Goal: Information Seeking & Learning: Find contact information

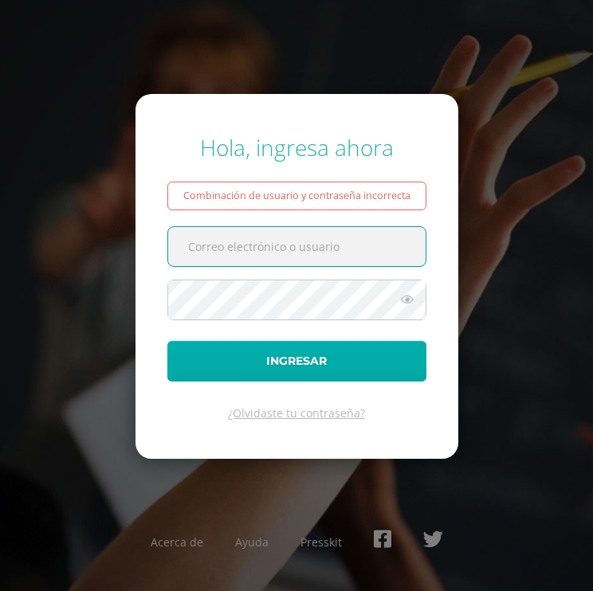
type input "controlacademico@bilinguesanjuan.edu.gt"
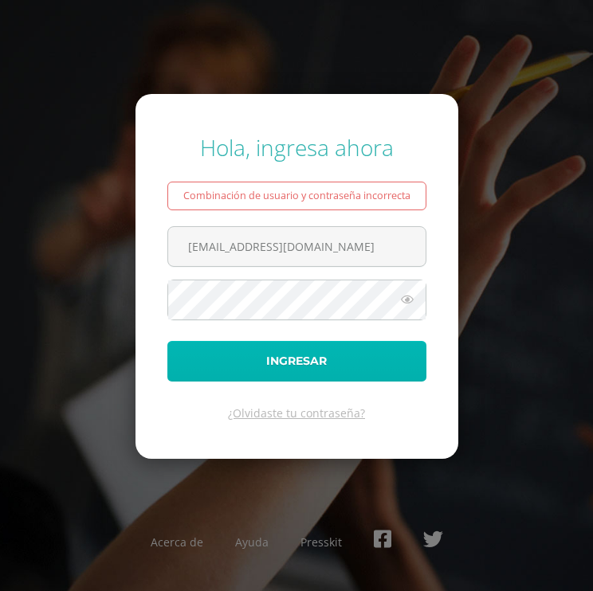
click at [301, 355] on button "Ingresar" at bounding box center [296, 361] width 259 height 41
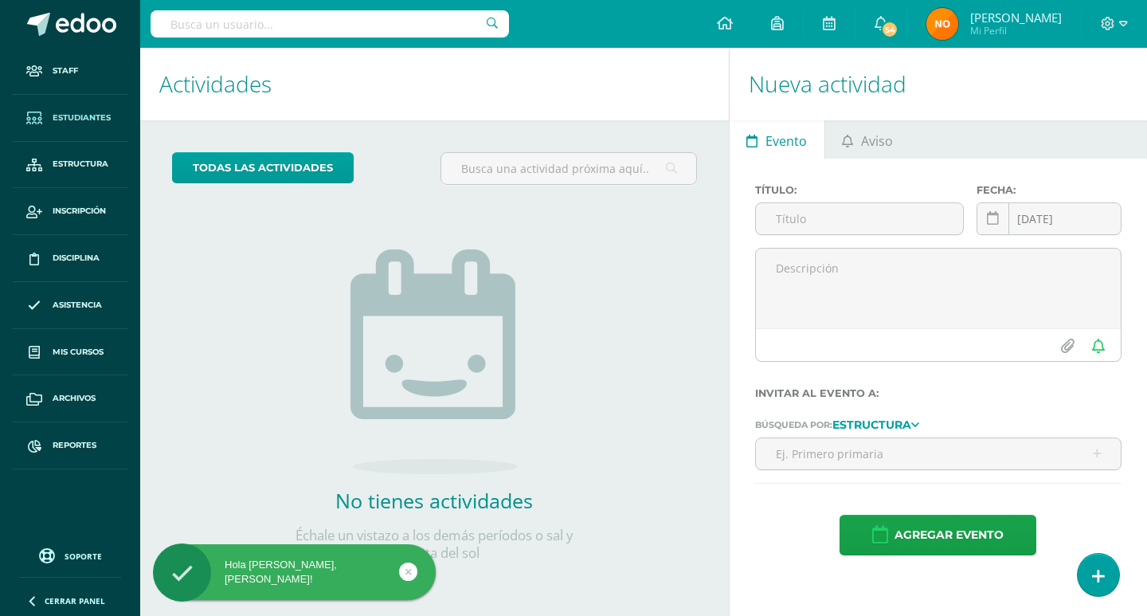
click at [79, 113] on span "Estudiantes" at bounding box center [82, 118] width 58 height 13
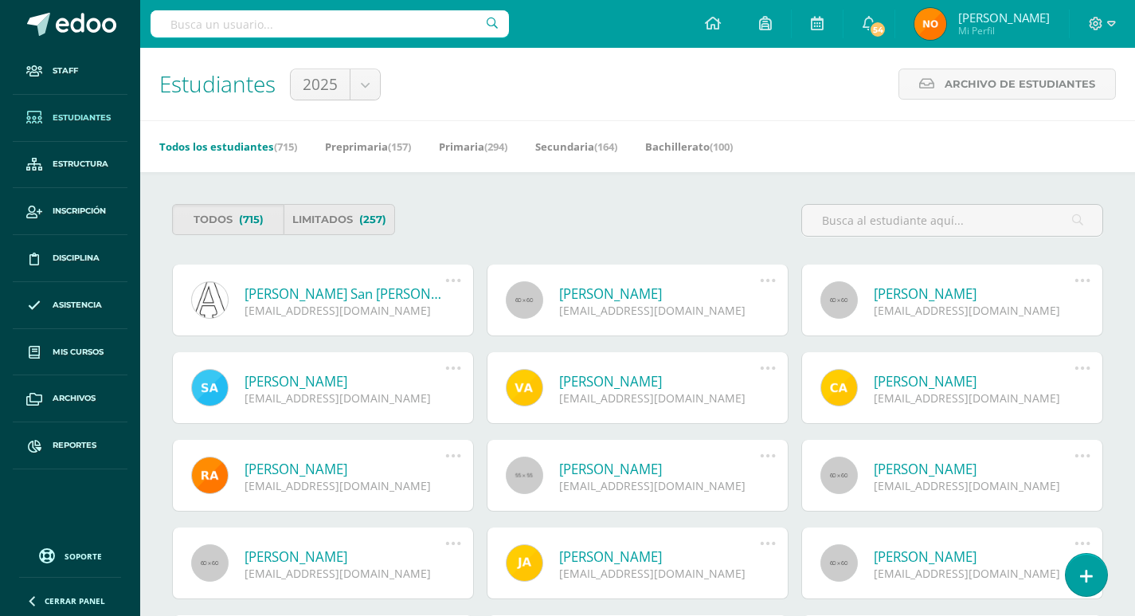
click at [82, 113] on span "Estudiantes" at bounding box center [82, 118] width 58 height 13
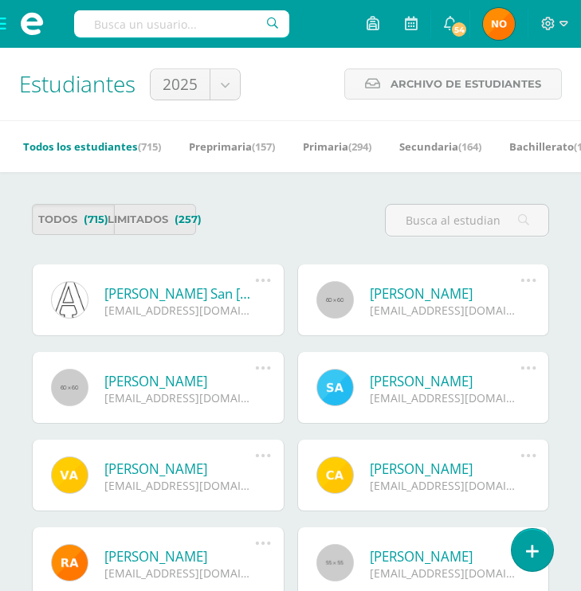
click at [110, 24] on input "text" at bounding box center [181, 23] width 215 height 27
type input "fatima aquino g"
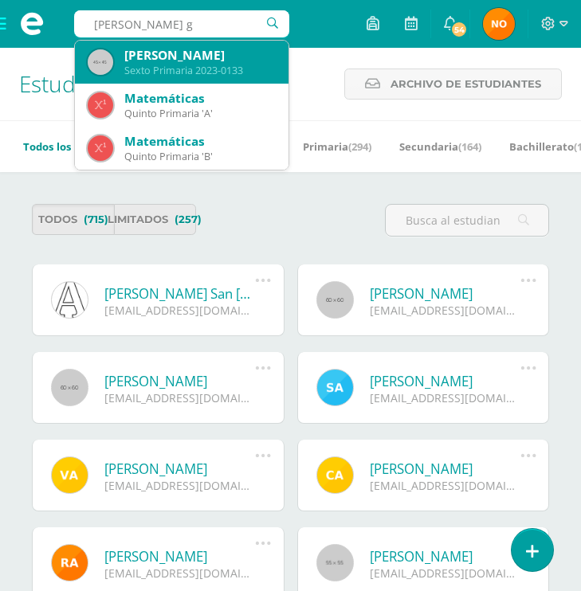
click at [181, 54] on div "[PERSON_NAME]" at bounding box center [199, 55] width 151 height 17
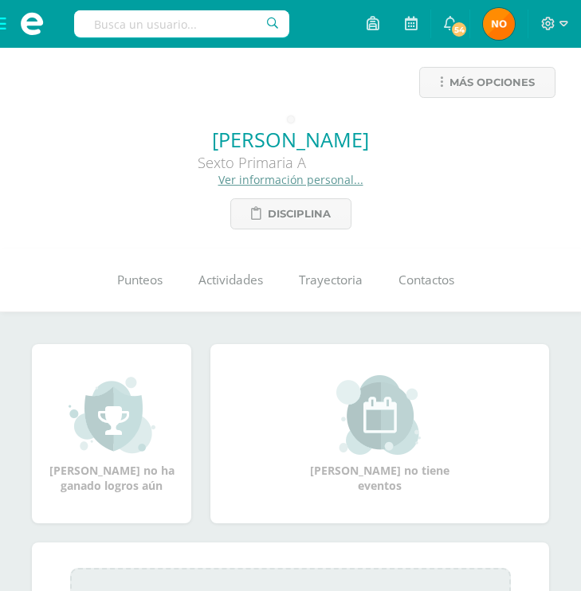
click at [296, 178] on link "Ver información personal..." at bounding box center [290, 179] width 145 height 15
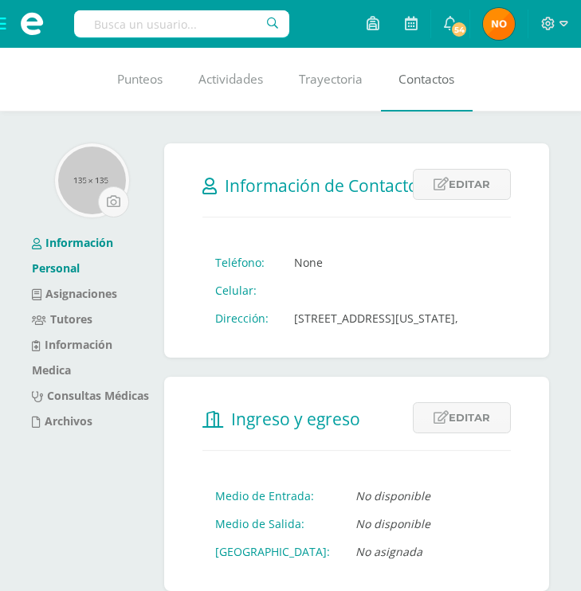
click at [435, 78] on span "Contactos" at bounding box center [426, 79] width 56 height 17
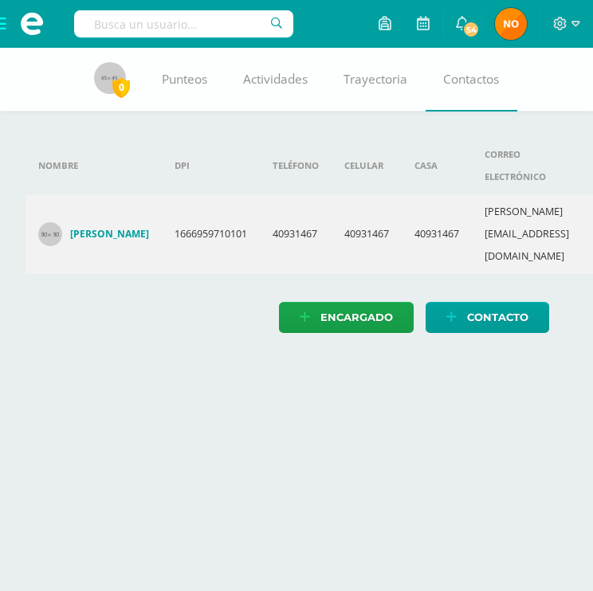
click at [105, 228] on h4 "[PERSON_NAME]" at bounding box center [109, 234] width 79 height 13
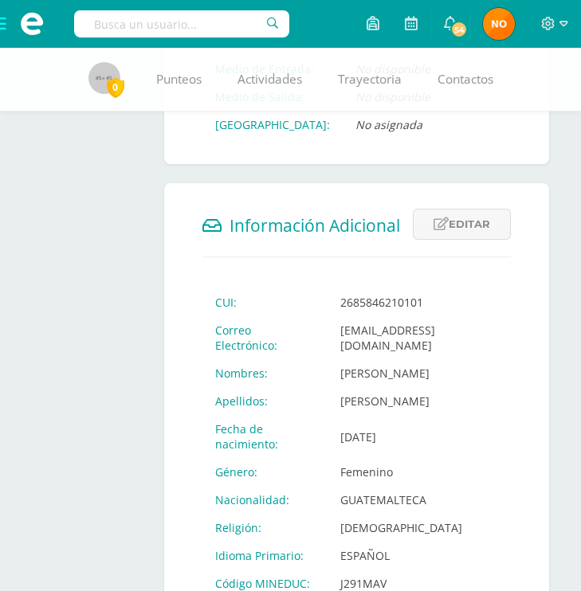
scroll to position [558, 0]
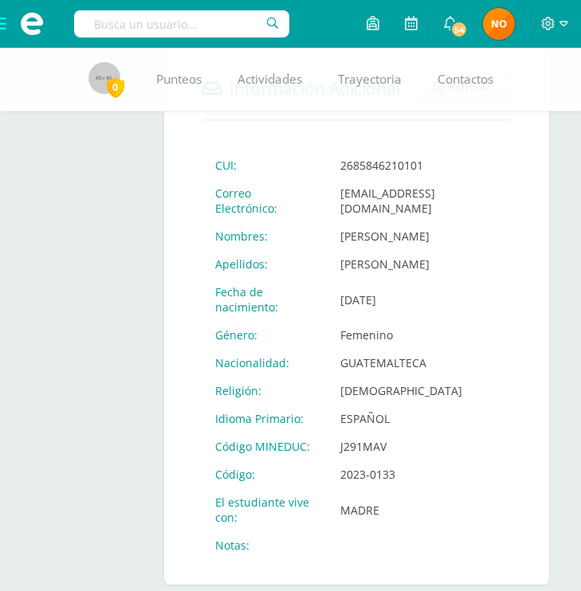
click at [107, 27] on input "text" at bounding box center [181, 23] width 215 height 27
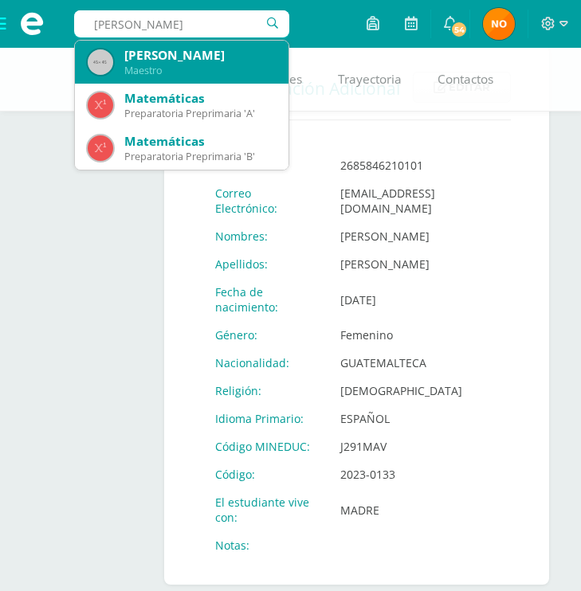
type input "matias flori"
click at [203, 57] on div "[PERSON_NAME]" at bounding box center [199, 55] width 151 height 17
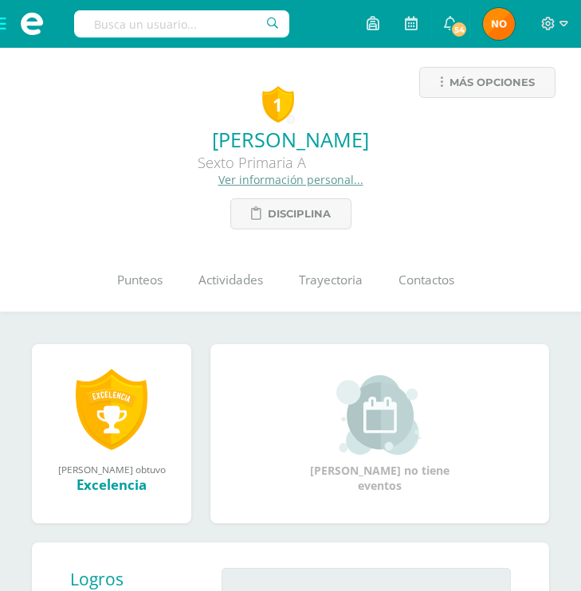
click at [260, 180] on link "Ver información personal..." at bounding box center [290, 179] width 145 height 15
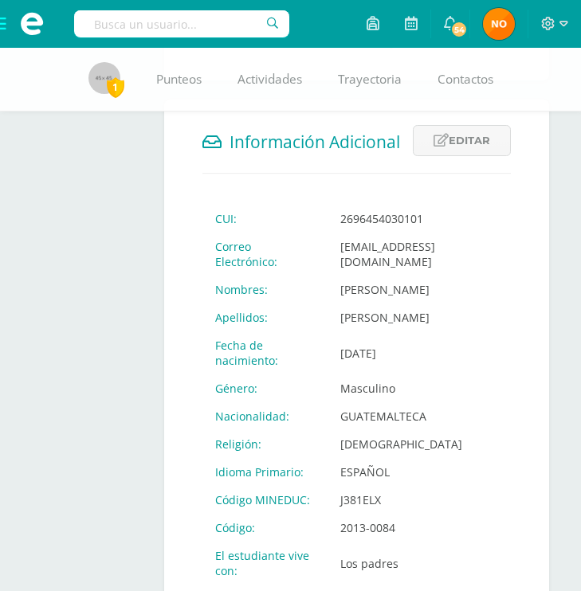
scroll to position [558, 0]
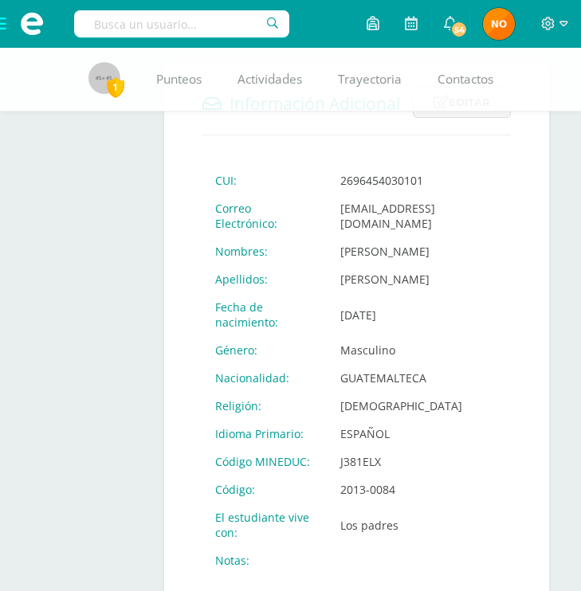
click at [117, 27] on input "text" at bounding box center [181, 23] width 215 height 27
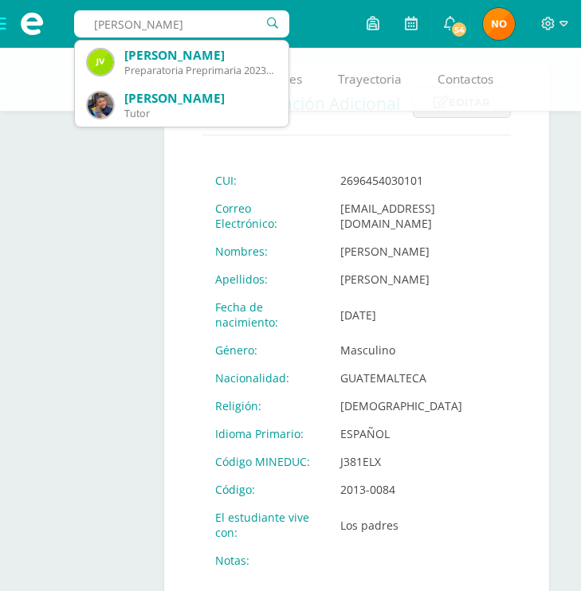
type input "jose damian velas"
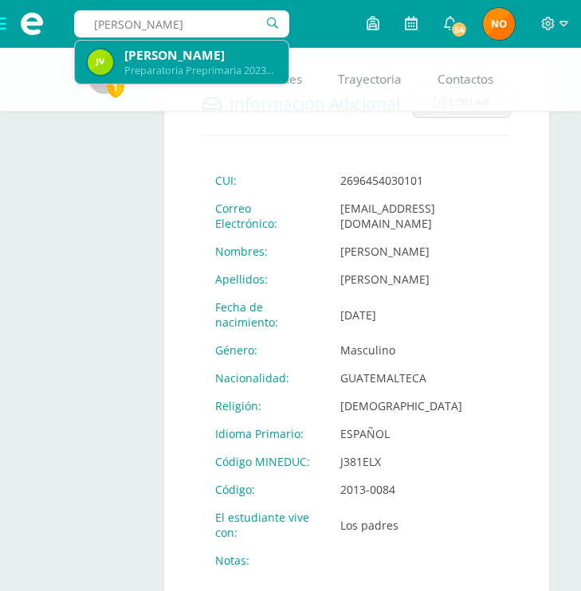
click at [165, 63] on div "José Damián Velásquez Carrillo" at bounding box center [199, 55] width 151 height 17
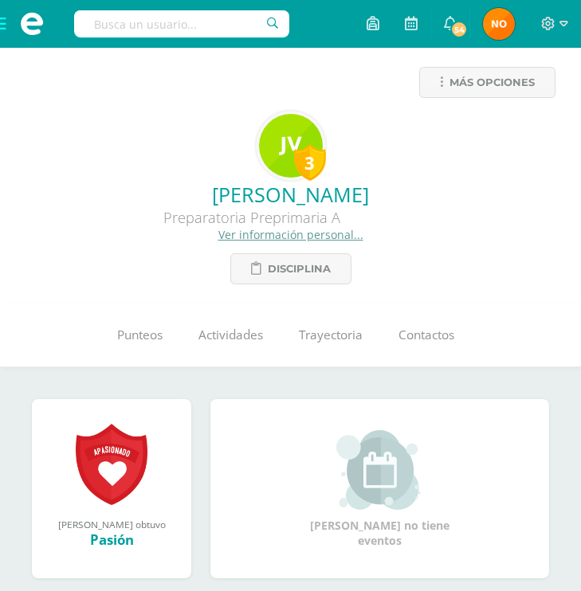
click at [280, 232] on link "Ver información personal..." at bounding box center [290, 234] width 145 height 15
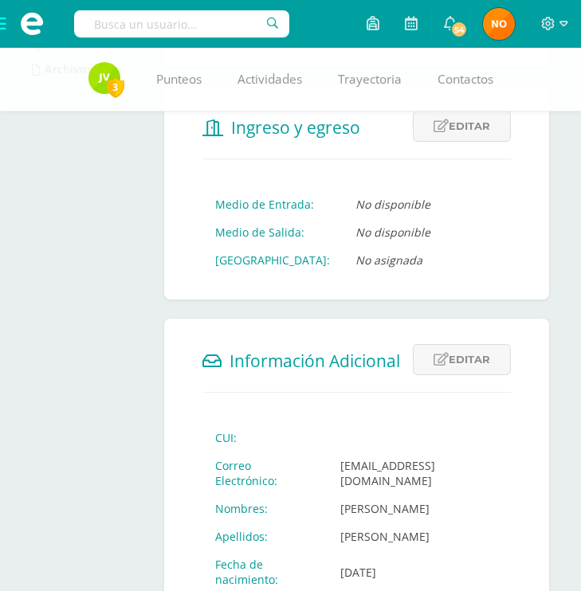
scroll to position [478, 0]
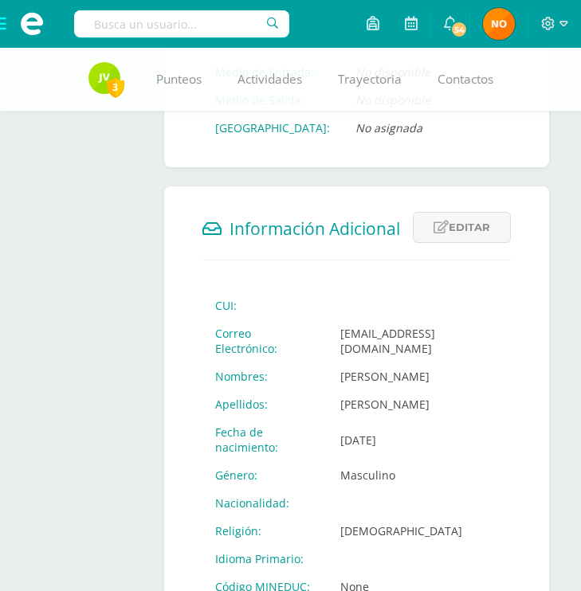
click at [112, 26] on input "text" at bounding box center [181, 23] width 215 height 27
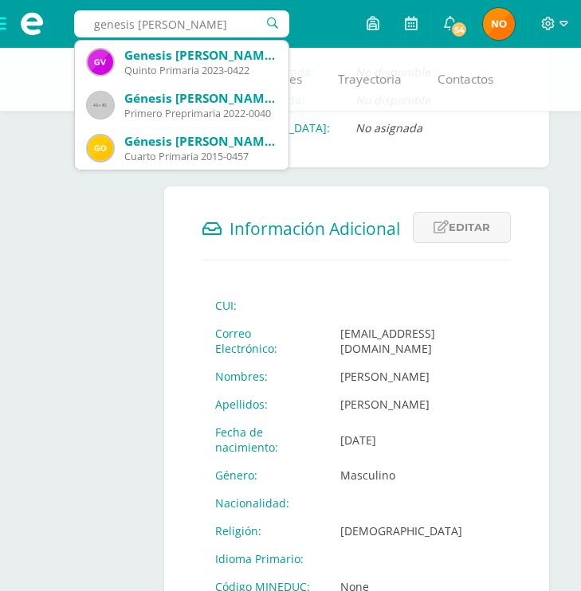
type input "genesis velasquez"
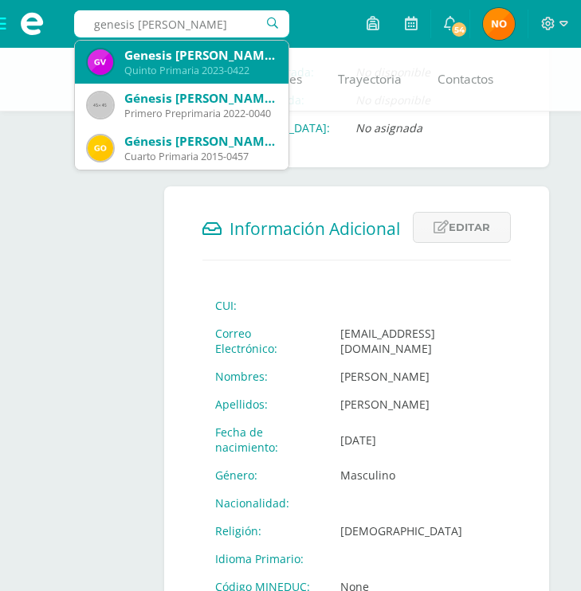
click at [188, 60] on div "Genesis [PERSON_NAME]" at bounding box center [199, 55] width 151 height 17
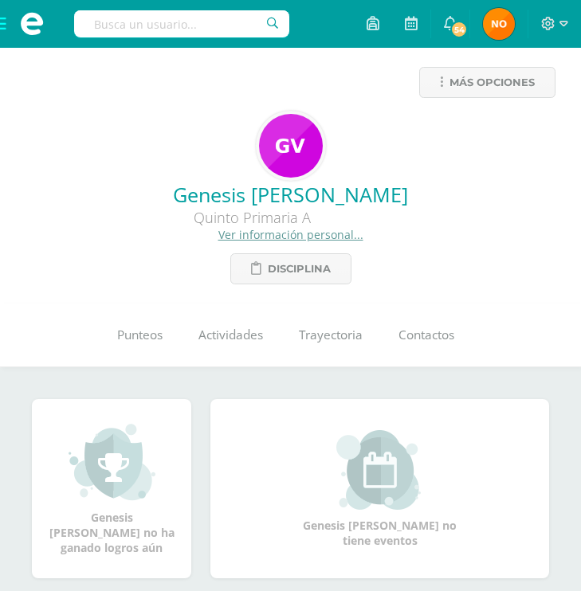
click at [277, 233] on link "Ver información personal..." at bounding box center [290, 234] width 145 height 15
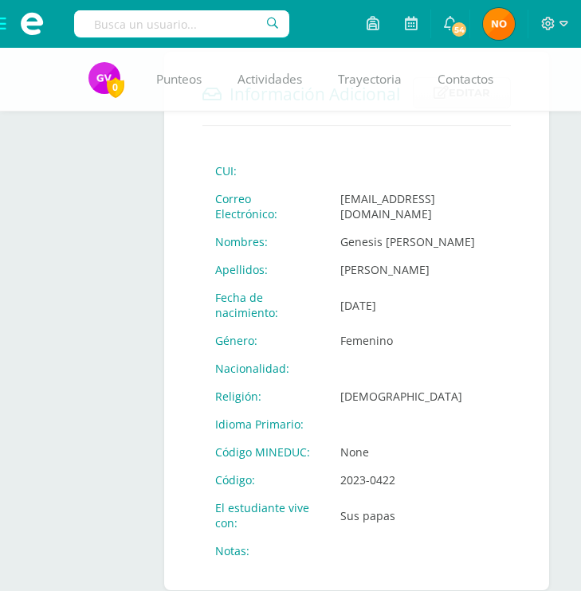
scroll to position [633, 0]
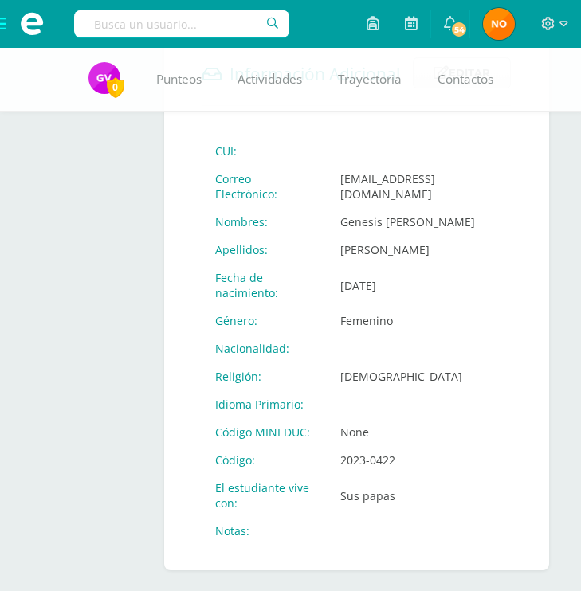
click at [103, 12] on input "text" at bounding box center [181, 23] width 215 height 27
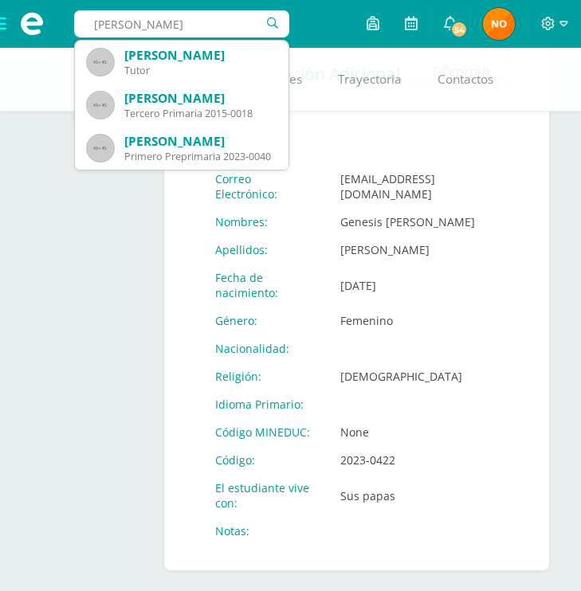
type input "josé david herna"
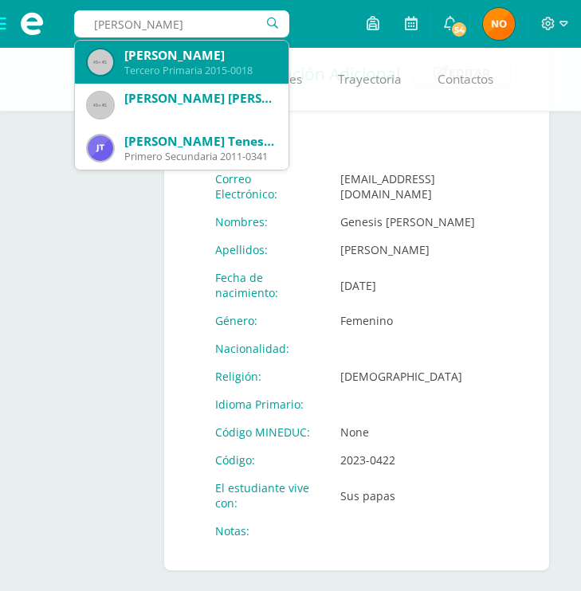
click at [182, 63] on div "José David Hernández Sanchez" at bounding box center [199, 55] width 151 height 17
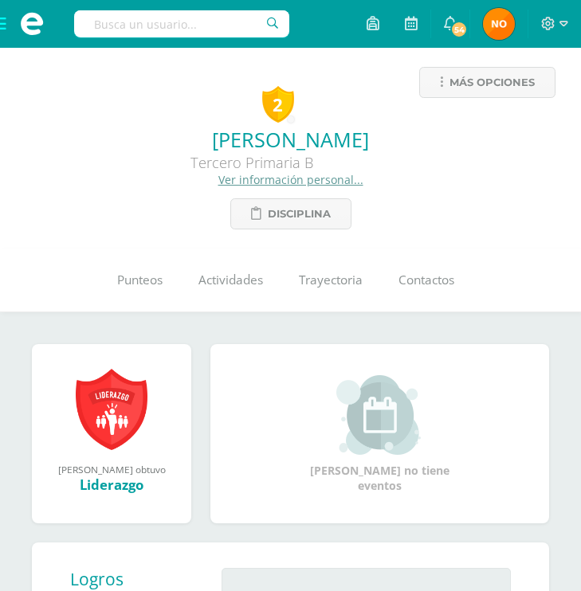
click at [280, 180] on link "Ver información personal..." at bounding box center [290, 179] width 145 height 15
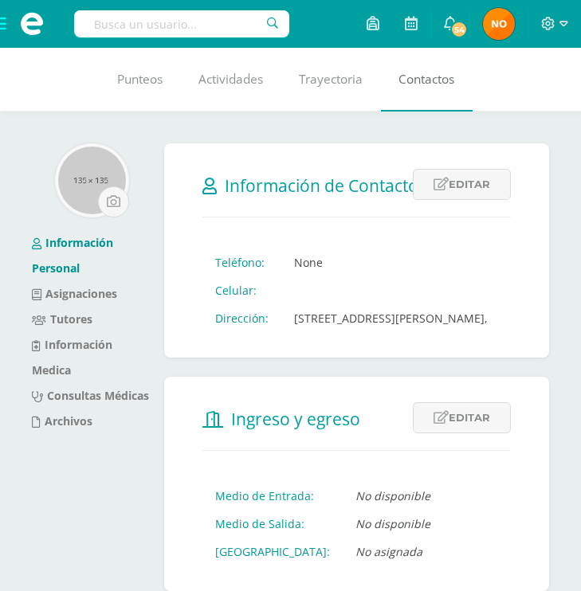
click at [429, 80] on span "Contactos" at bounding box center [426, 79] width 56 height 17
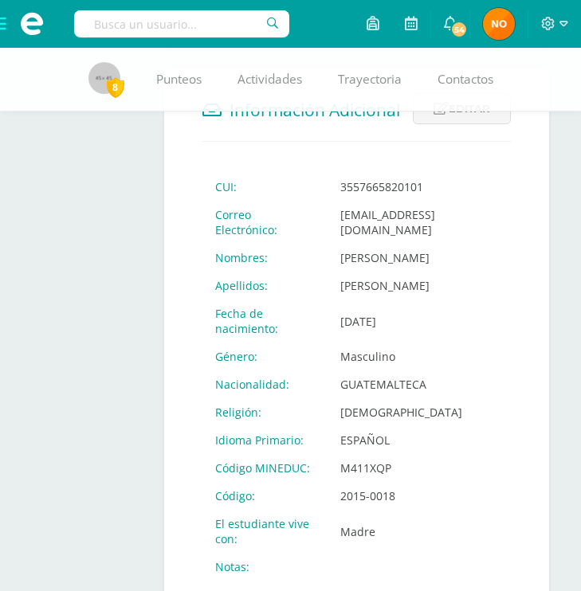
scroll to position [558, 0]
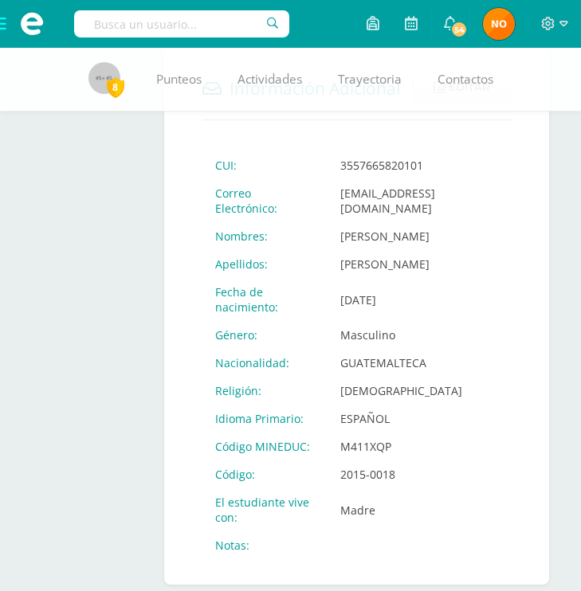
click at [114, 30] on input "text" at bounding box center [181, 23] width 215 height 27
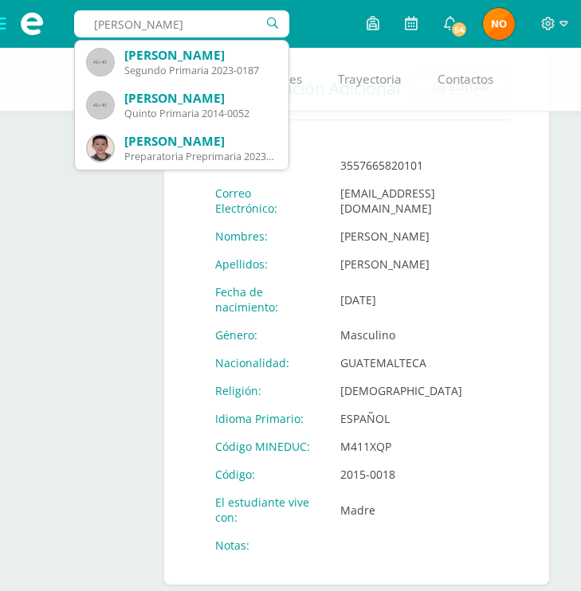
type input "juan ignacio gonzalez"
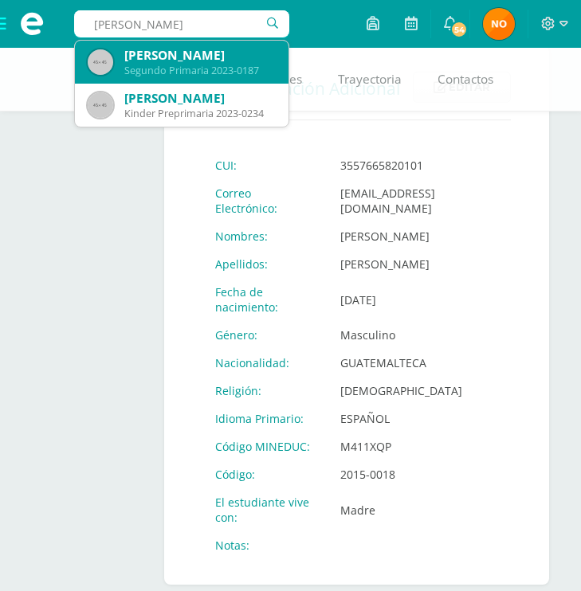
click at [167, 70] on div "Segundo Primaria 2023-0187" at bounding box center [199, 71] width 151 height 14
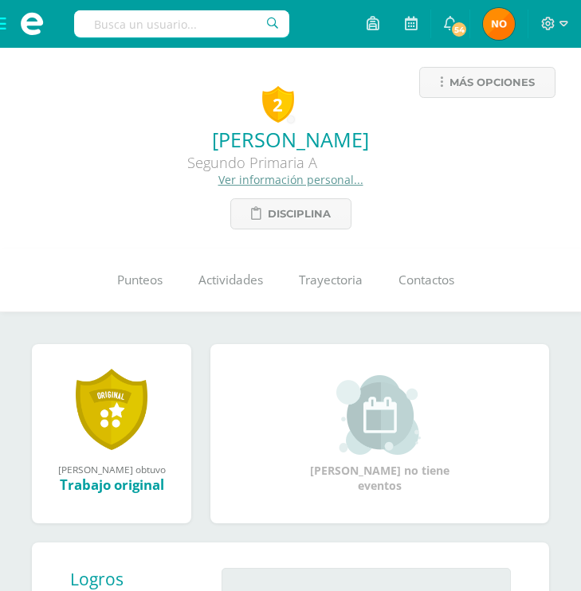
click at [280, 178] on link "Ver información personal..." at bounding box center [290, 179] width 145 height 15
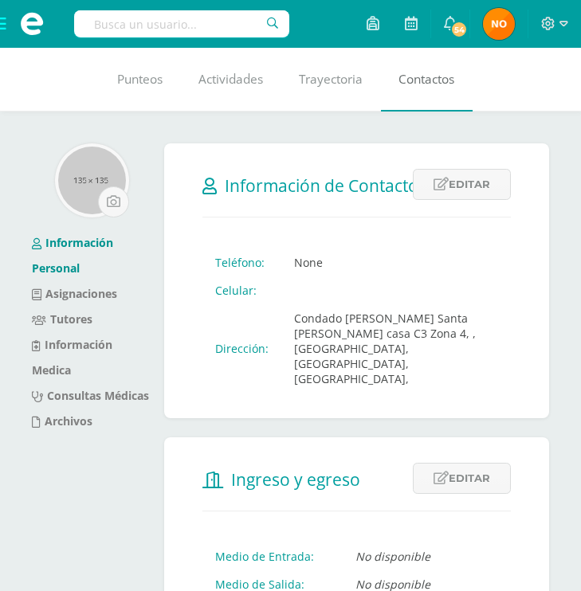
click at [431, 77] on span "Contactos" at bounding box center [426, 79] width 56 height 17
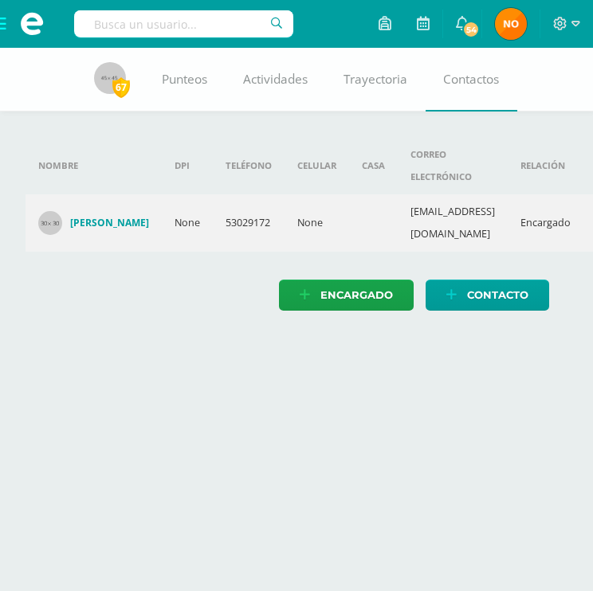
click at [119, 217] on h4 "[PERSON_NAME]" at bounding box center [109, 223] width 79 height 13
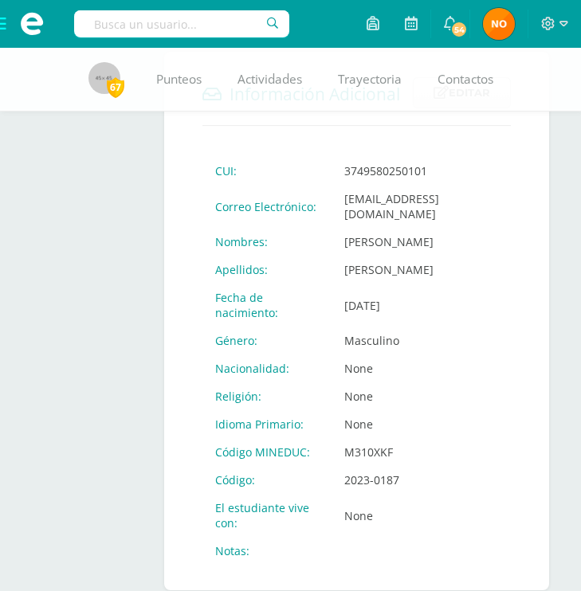
scroll to position [633, 0]
